Goal: Transaction & Acquisition: Purchase product/service

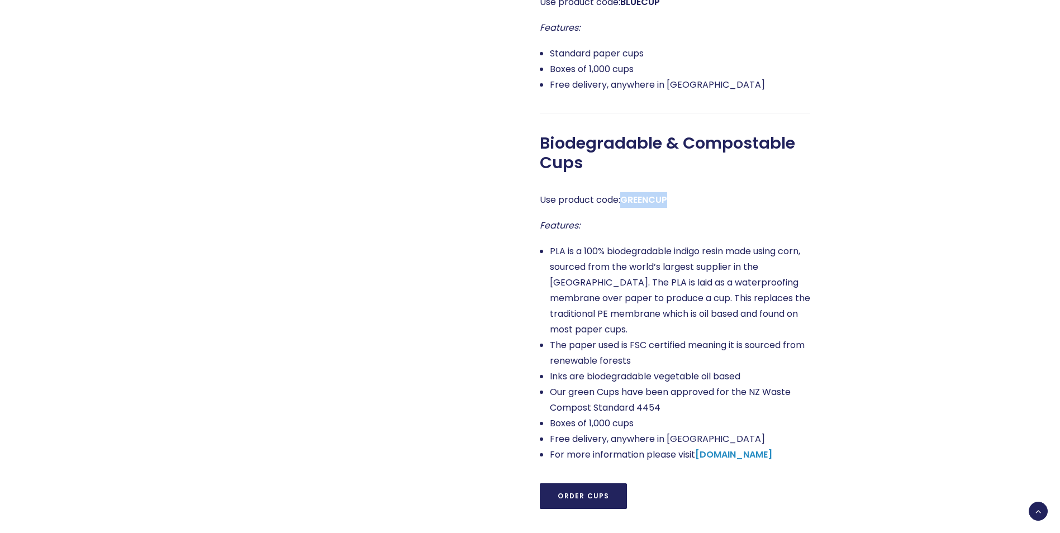
drag, startPoint x: 624, startPoint y: 197, endPoint x: 670, endPoint y: 203, distance: 46.1
click at [667, 203] on strong "GREENCUP" at bounding box center [643, 199] width 47 height 13
copy strong "GREENCUP"
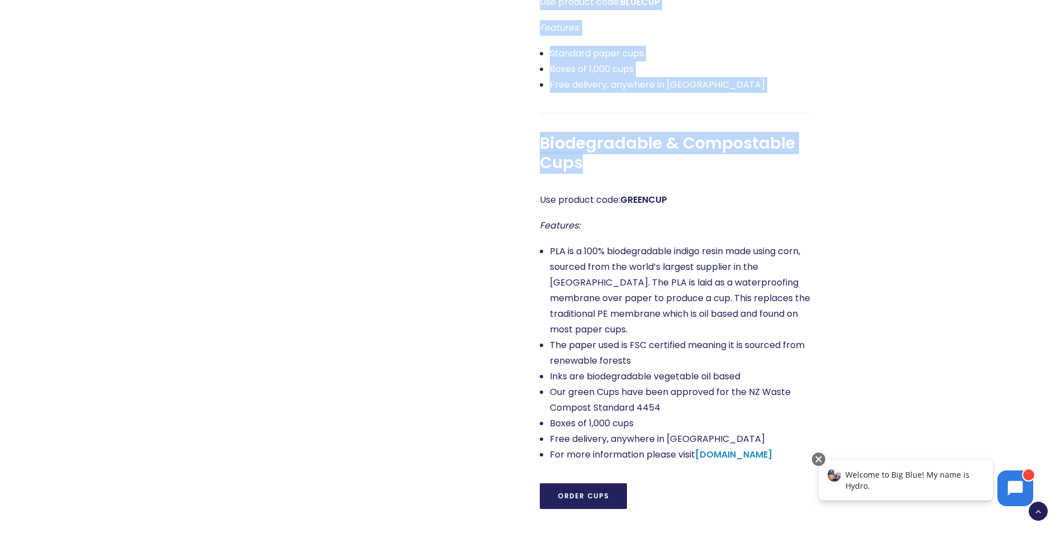
drag, startPoint x: 539, startPoint y: 137, endPoint x: 594, endPoint y: 168, distance: 63.0
click at [595, 168] on div "You can order your water cooler cups right here At Big Blue, we’re about making…" at bounding box center [664, 132] width 290 height 753
drag, startPoint x: 594, startPoint y: 168, endPoint x: 572, endPoint y: 162, distance: 23.0
click at [572, 162] on span "Biodegradable & Compostable Cups" at bounding box center [675, 152] width 270 height 39
click at [588, 169] on span "Biodegradable & Compostable Cups" at bounding box center [675, 152] width 270 height 39
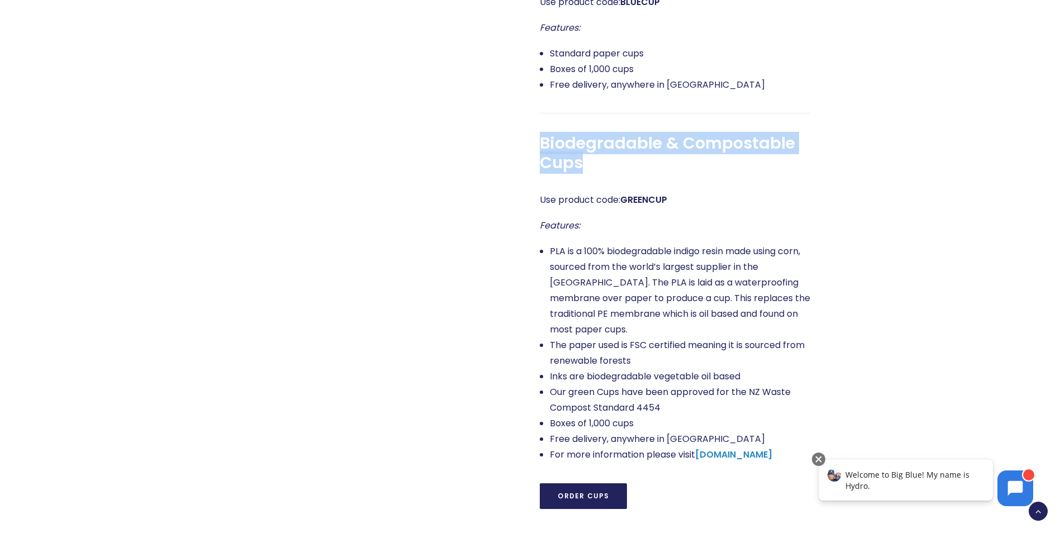
drag, startPoint x: 583, startPoint y: 163, endPoint x: 542, endPoint y: 140, distance: 46.8
click at [542, 140] on span "Biodegradable & Compostable Cups" at bounding box center [675, 152] width 270 height 39
drag, startPoint x: 542, startPoint y: 140, endPoint x: 555, endPoint y: 149, distance: 15.2
copy span "Biodegradable & Compostable Cups"
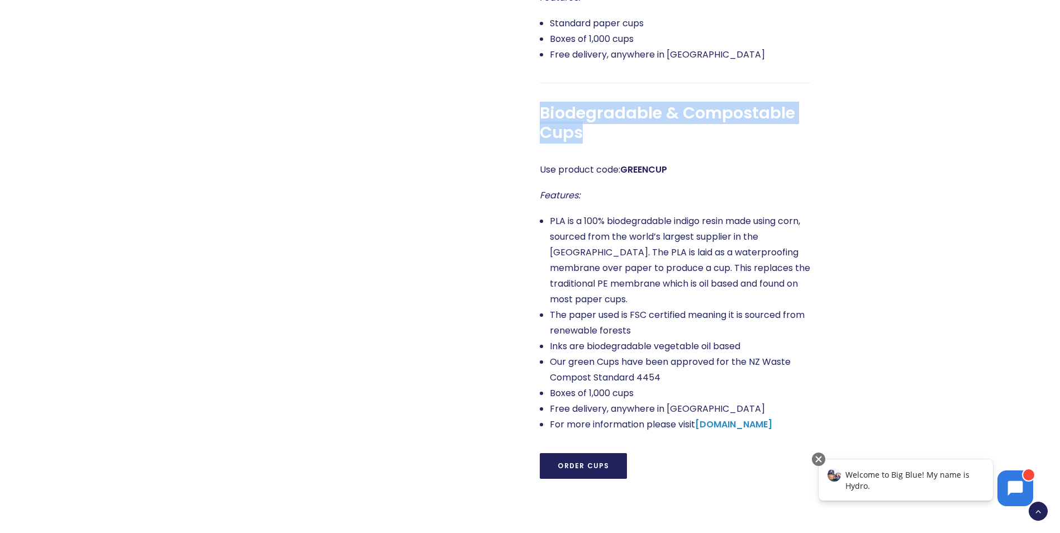
scroll to position [838, 0]
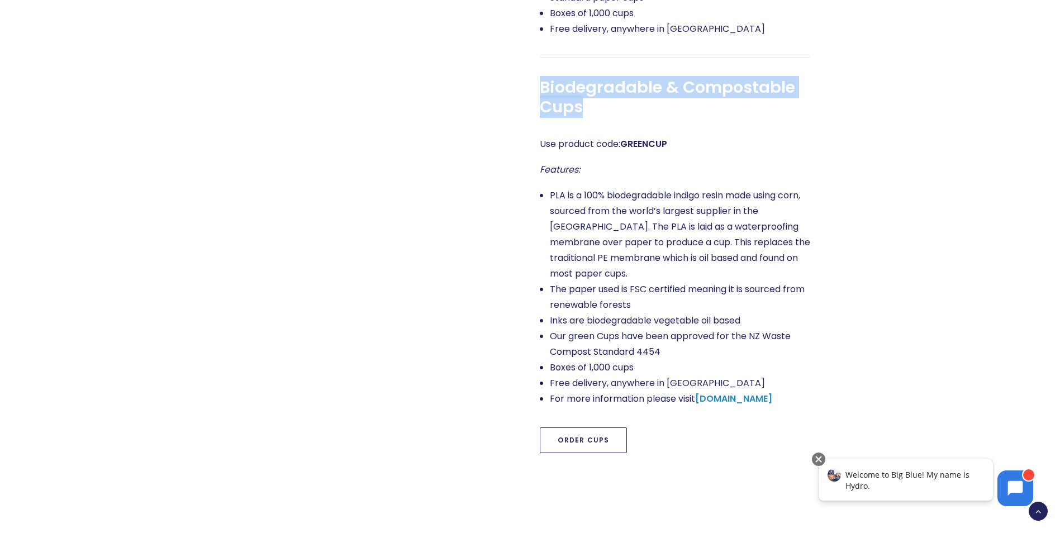
click at [608, 427] on link "Order Cups" at bounding box center [583, 440] width 87 height 26
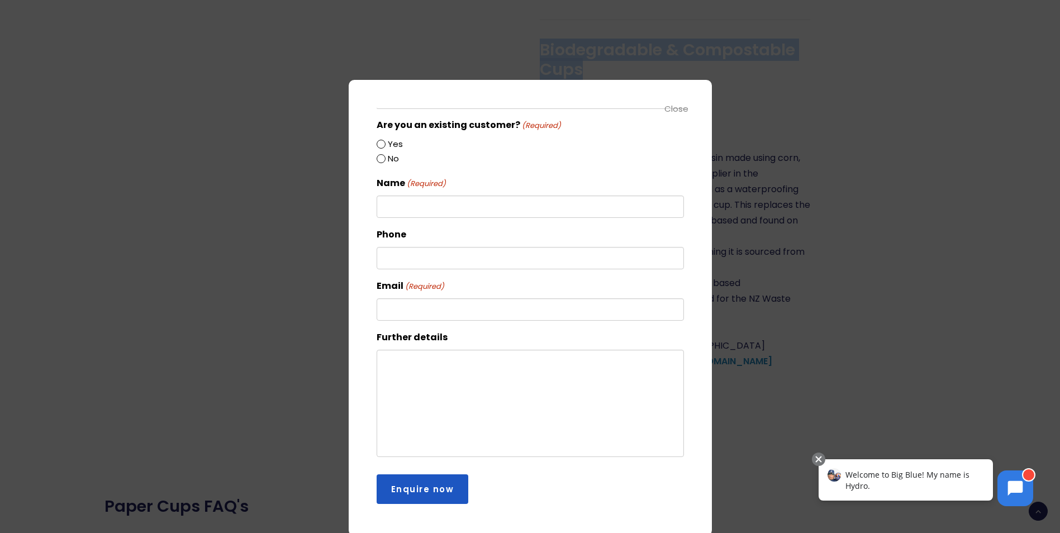
scroll to position [726, 0]
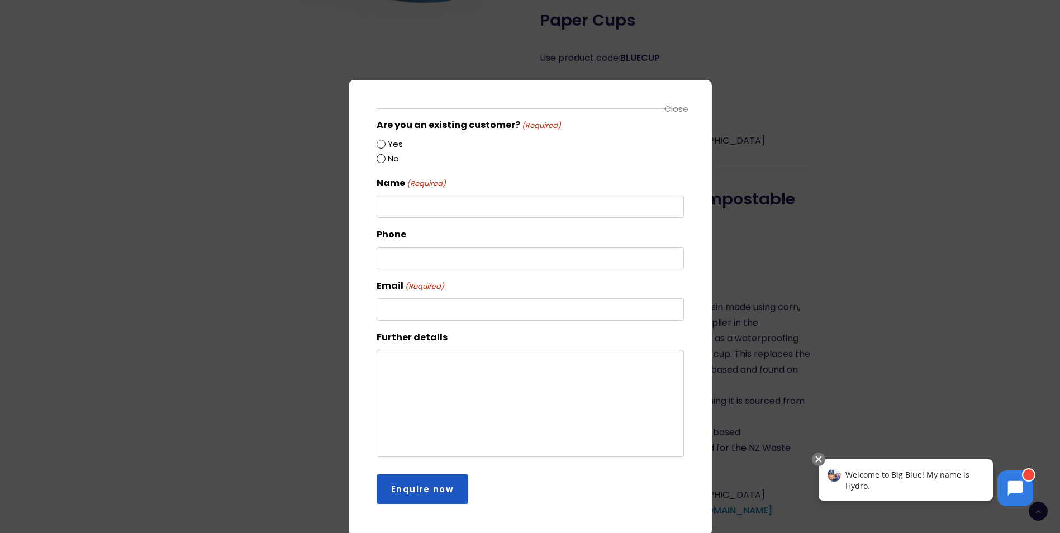
click at [686, 110] on div "Close" at bounding box center [676, 108] width 25 height 13
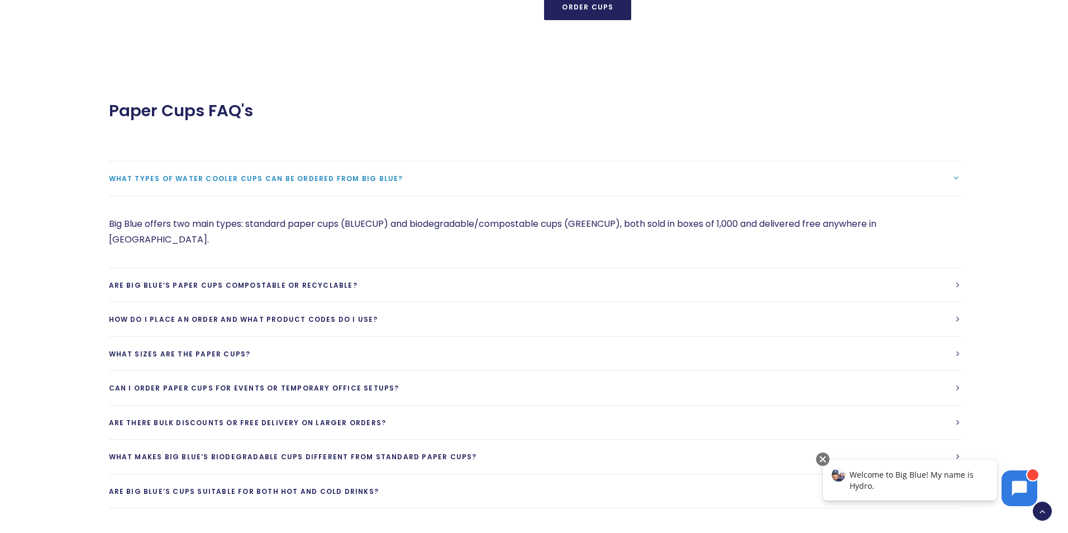
scroll to position [1396, 0]
